Goal: Navigation & Orientation: Find specific page/section

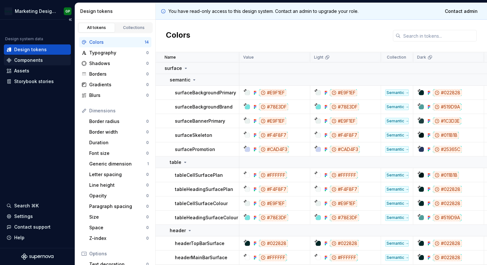
click at [41, 64] on div "Components" at bounding box center [37, 60] width 67 height 10
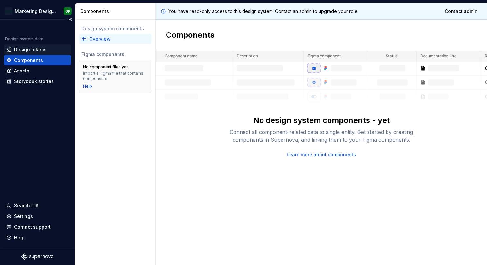
click at [32, 51] on div "Design tokens" at bounding box center [30, 49] width 33 height 6
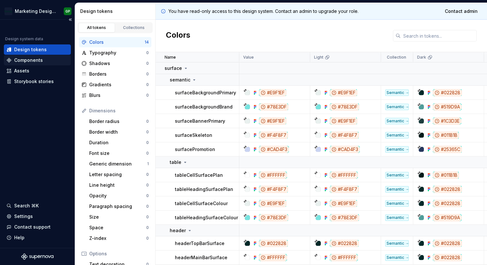
click at [49, 60] on div "Components" at bounding box center [37, 60] width 62 height 6
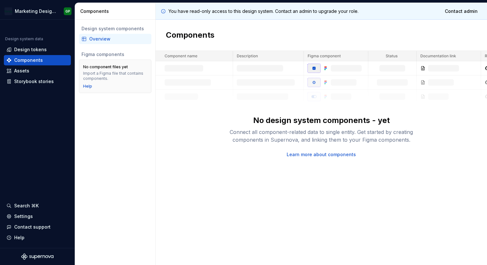
click at [308, 153] on link "Learn more about components" at bounding box center [321, 154] width 69 height 6
click at [34, 73] on div "Assets" at bounding box center [37, 71] width 62 height 6
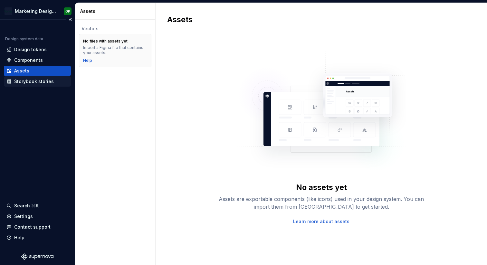
click at [30, 78] on div "Storybook stories" at bounding box center [34, 81] width 40 height 6
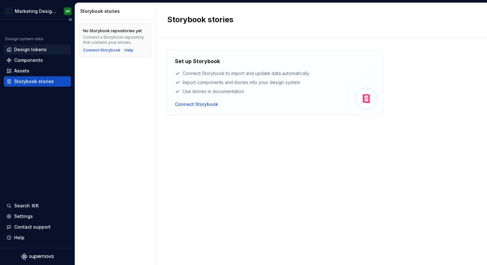
click at [26, 49] on div "Design tokens" at bounding box center [30, 49] width 33 height 6
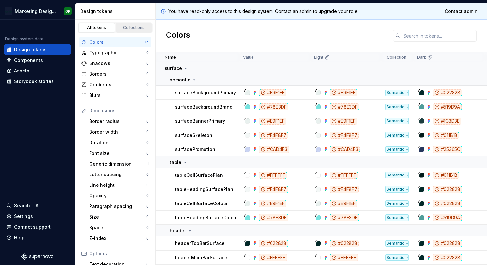
click at [125, 29] on div "Collections" at bounding box center [134, 27] width 32 height 5
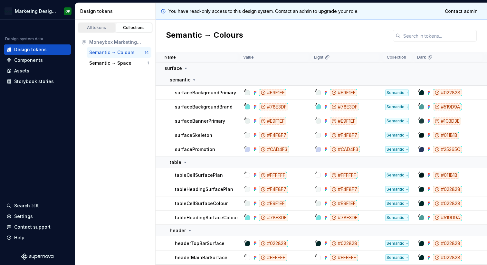
click at [101, 28] on div "All tokens" at bounding box center [97, 27] width 32 height 5
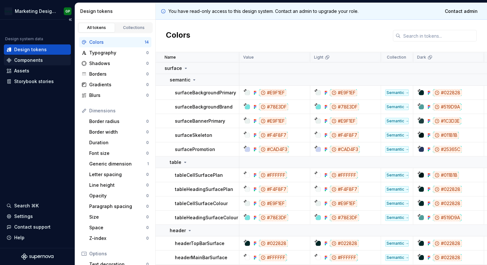
click at [61, 59] on div "Components" at bounding box center [37, 60] width 62 height 6
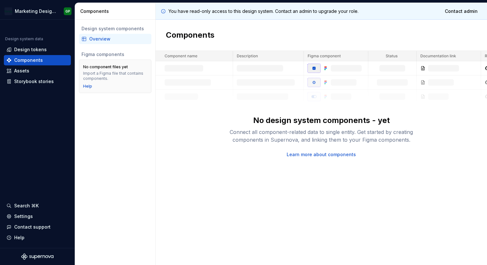
click at [105, 38] on div "Overview" at bounding box center [119, 39] width 60 height 6
click at [105, 26] on div "Design system components" at bounding box center [114, 28] width 67 height 6
click at [46, 51] on div "Design tokens" at bounding box center [37, 49] width 62 height 6
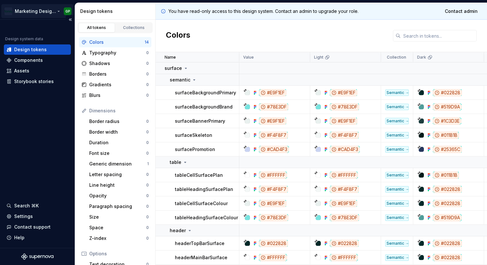
click at [35, 6] on html "Marketing Design System GP Design system data Design tokens Components Assets S…" at bounding box center [243, 132] width 487 height 265
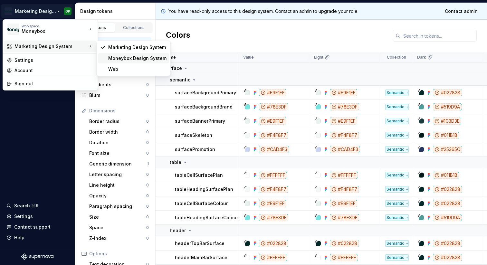
click at [114, 56] on div "Moneybox Design System" at bounding box center [137, 58] width 58 height 6
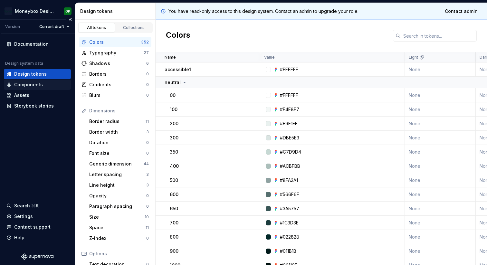
click at [46, 81] on div "Components" at bounding box center [37, 85] width 67 height 10
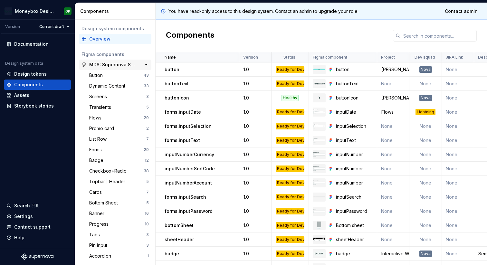
click at [109, 64] on div "MDS: Supernova Sync" at bounding box center [113, 65] width 48 height 6
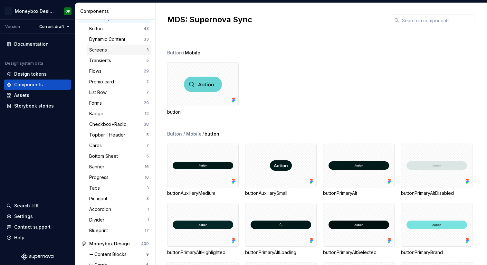
scroll to position [48, 0]
